Goal: Task Accomplishment & Management: Manage account settings

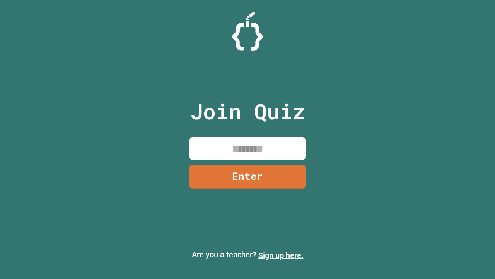
click at [281, 255] on link "Sign up here." at bounding box center [280, 254] width 45 height 9
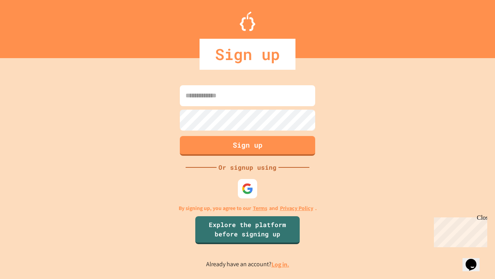
click at [281, 264] on link "Log in." at bounding box center [281, 264] width 18 height 8
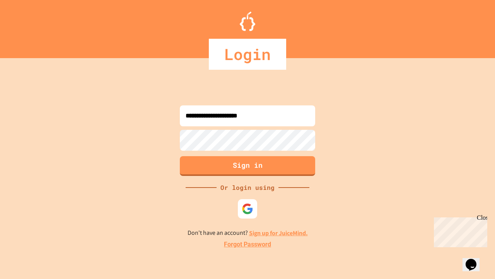
type input "**********"
